Goal: Information Seeking & Learning: Learn about a topic

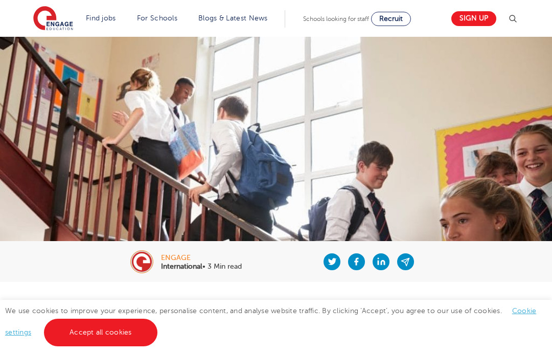
click at [128, 344] on link "Accept all cookies" at bounding box center [100, 333] width 113 height 28
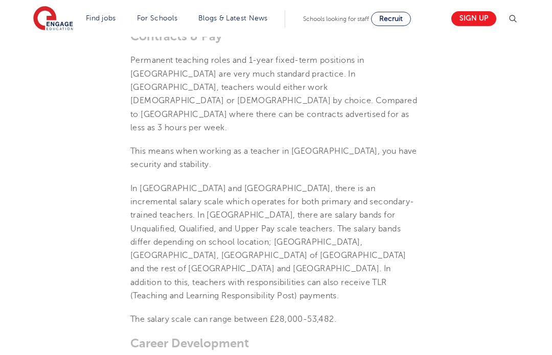
scroll to position [517, 0]
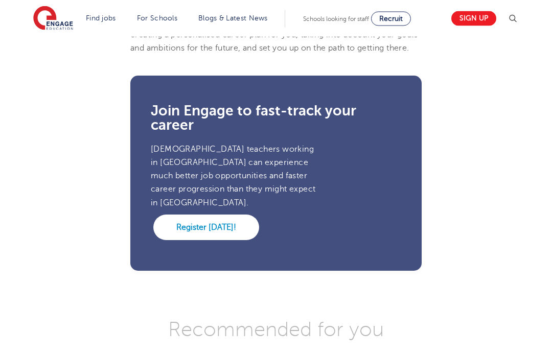
scroll to position [1342, 0]
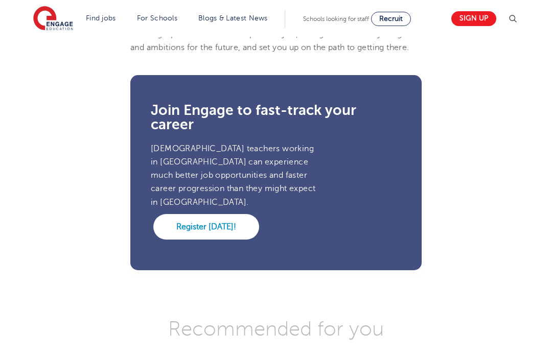
click at [251, 214] on link "Register [DATE]!" at bounding box center [206, 227] width 106 height 26
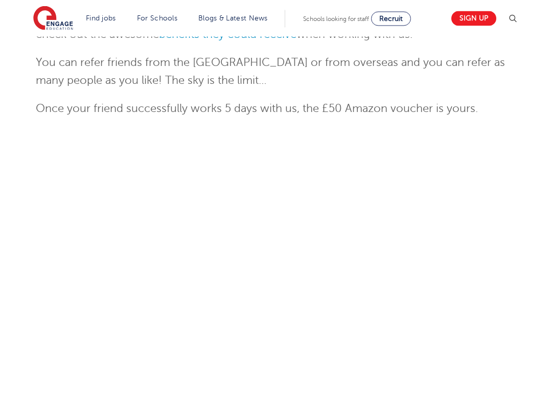
scroll to position [367, 0]
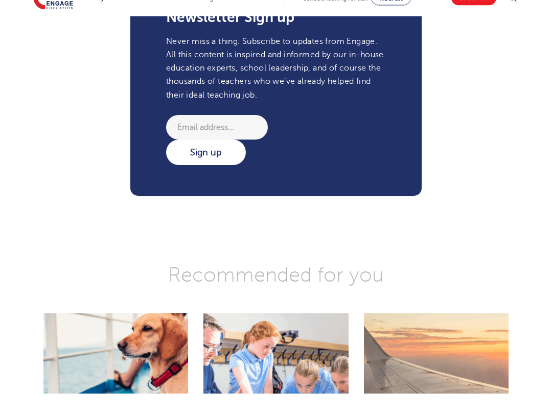
scroll to position [1807, 0]
